Goal: Task Accomplishment & Management: Manage account settings

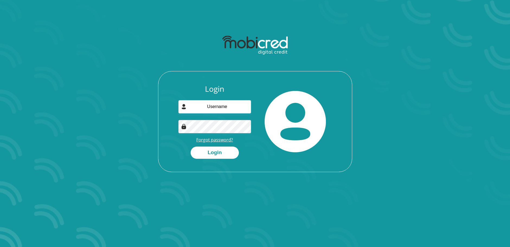
click at [218, 140] on link "Forgot password?" at bounding box center [214, 140] width 37 height 6
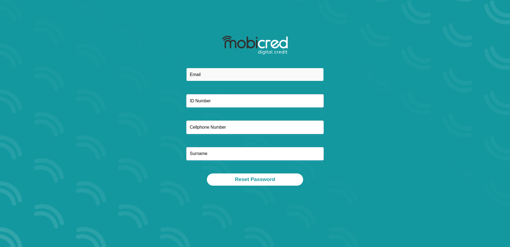
click at [217, 77] on input "email" at bounding box center [255, 74] width 138 height 13
type input "louw.christelle58@gmail.com"
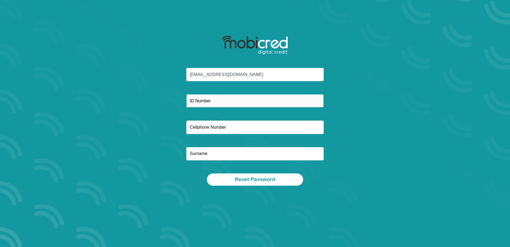
click at [209, 98] on input "text" at bounding box center [255, 100] width 138 height 13
type input "6901150038084"
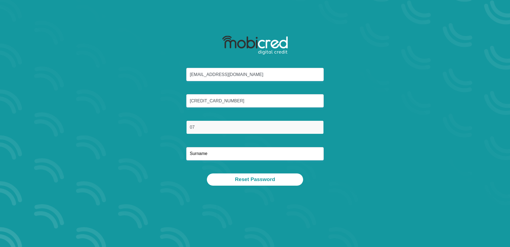
type input "0"
type input "3"
type input "0716703000"
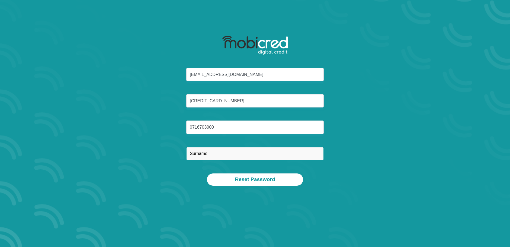
click at [207, 152] on input "text" at bounding box center [255, 153] width 138 height 13
type input "Louw"
click at [306, 182] on div "Reset Password" at bounding box center [255, 179] width 283 height 12
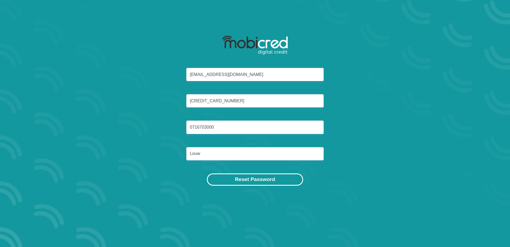
click at [239, 179] on button "Reset Password" at bounding box center [255, 179] width 96 height 12
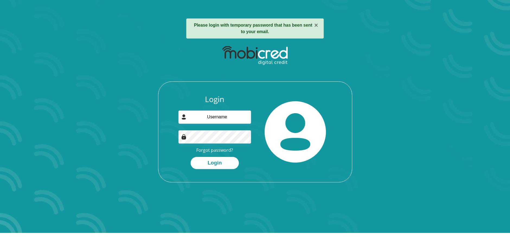
scroll to position [27, 0]
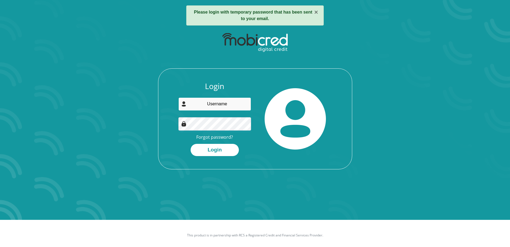
click at [214, 105] on input "email" at bounding box center [215, 103] width 73 height 13
type input "[EMAIL_ADDRESS][DOMAIN_NAME]"
click at [446, 166] on section "× Please login with temporary password that has been sent to your email. Login …" at bounding box center [255, 96] width 510 height 247
click at [217, 151] on button "Login" at bounding box center [215, 150] width 48 height 12
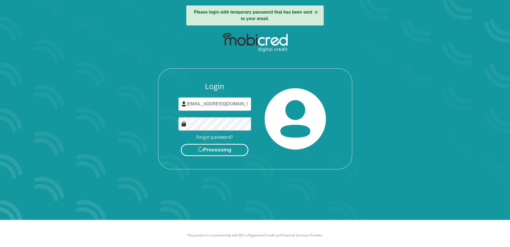
scroll to position [0, 0]
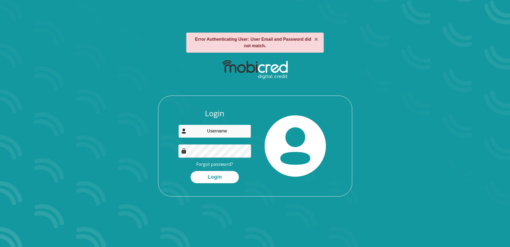
click at [229, 131] on input "email" at bounding box center [215, 131] width 73 height 13
click at [227, 134] on input "email" at bounding box center [215, 131] width 73 height 13
type input "louw.christelle58@gmail.com"
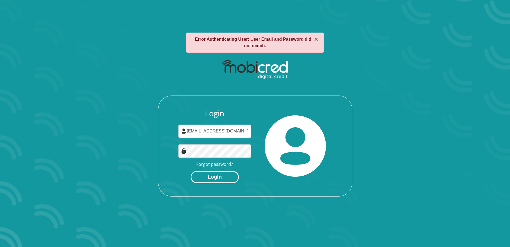
click at [217, 177] on button "Login" at bounding box center [215, 177] width 48 height 12
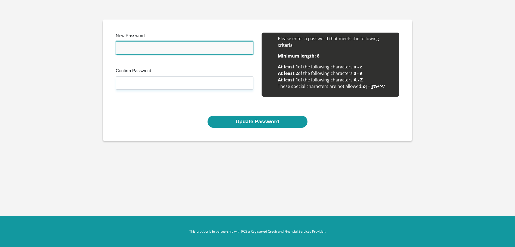
click at [166, 48] on input "New Password" at bounding box center [185, 47] width 138 height 13
type input "K"
type input "Louwtjie1965"
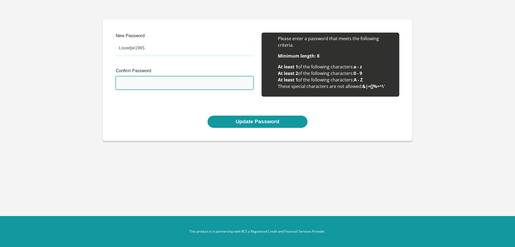
click at [128, 83] on input "Confirm Password" at bounding box center [185, 82] width 138 height 13
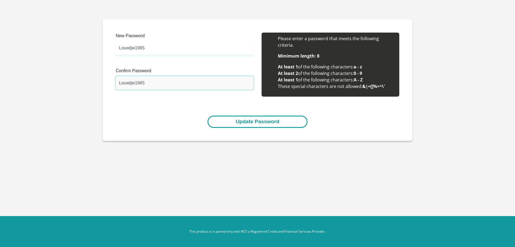
type input "Louwtjie1965"
click at [279, 120] on button "Update Password" at bounding box center [257, 122] width 100 height 12
